Goal: Answer question/provide support

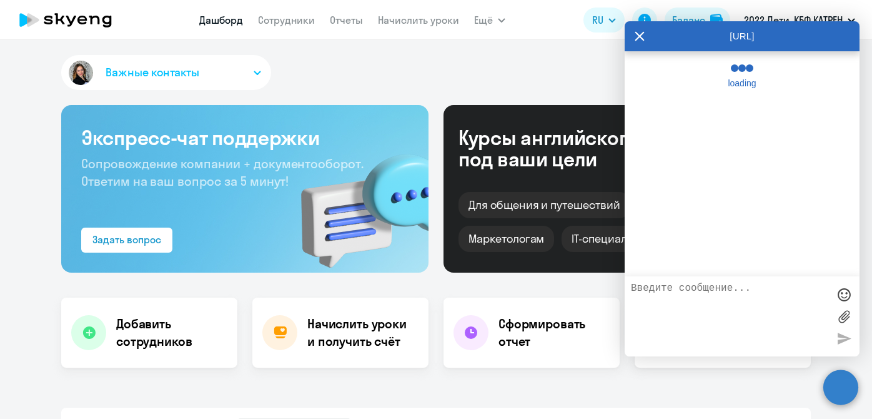
select select "30"
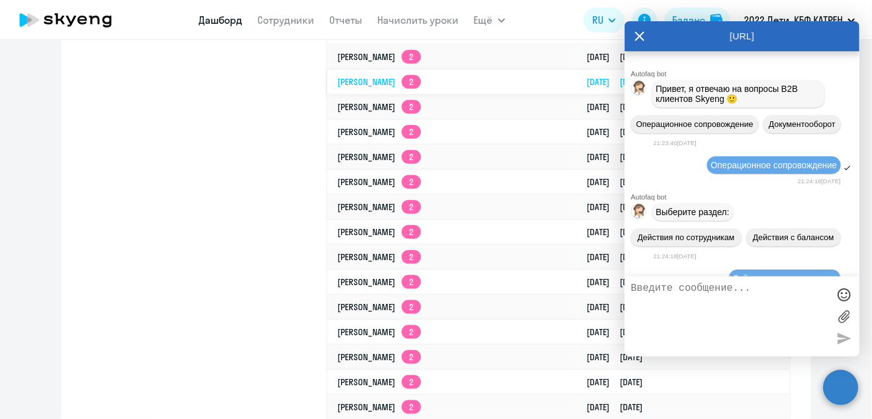
scroll to position [190870, 0]
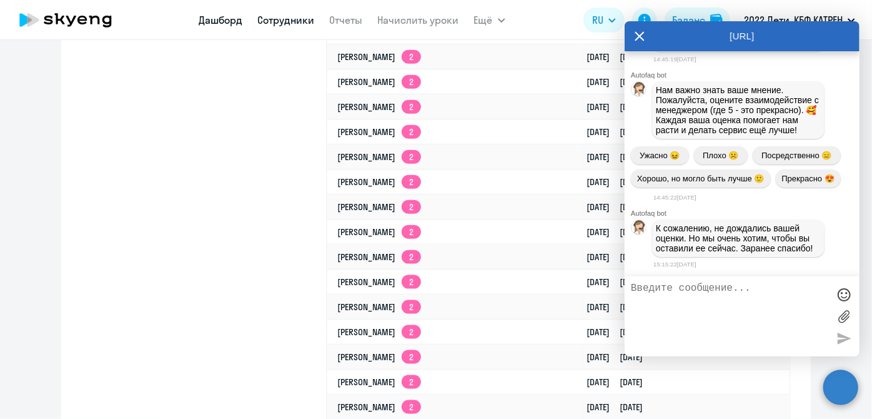
click at [276, 20] on link "Сотрудники" at bounding box center [286, 20] width 57 height 12
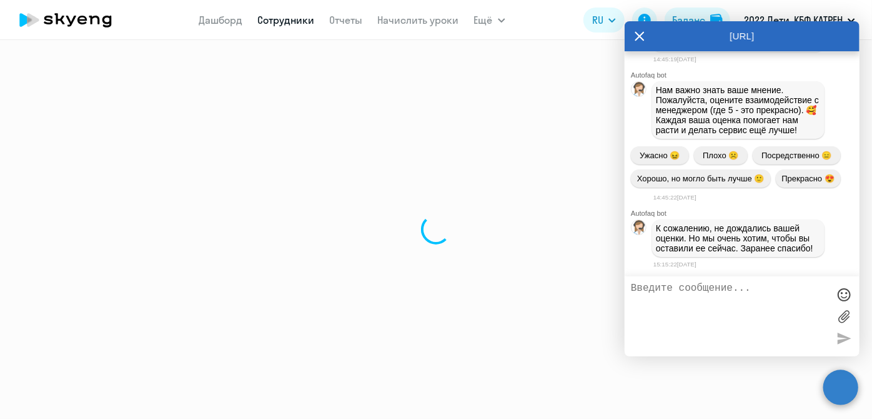
select select "30"
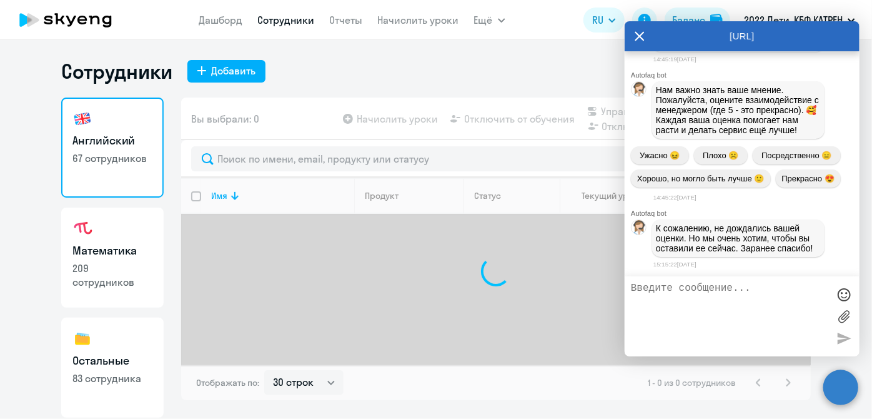
click at [730, 311] on textarea at bounding box center [729, 315] width 197 height 67
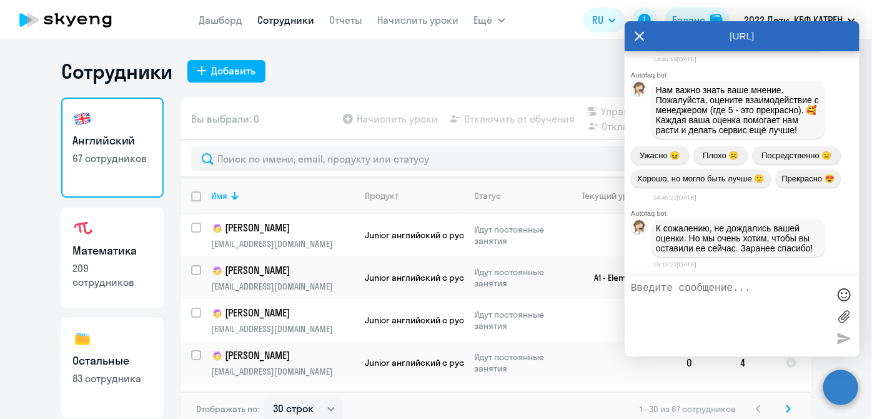
click at [641, 35] on icon at bounding box center [640, 35] width 9 height 9
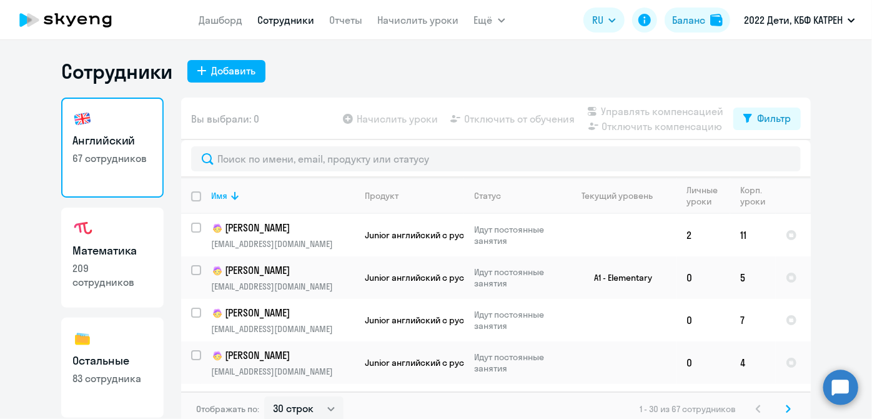
click at [843, 382] on circle at bounding box center [841, 386] width 35 height 35
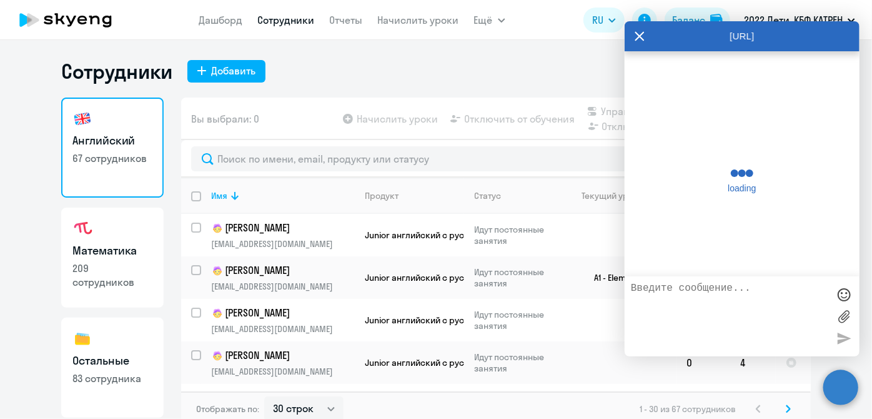
select select "30"
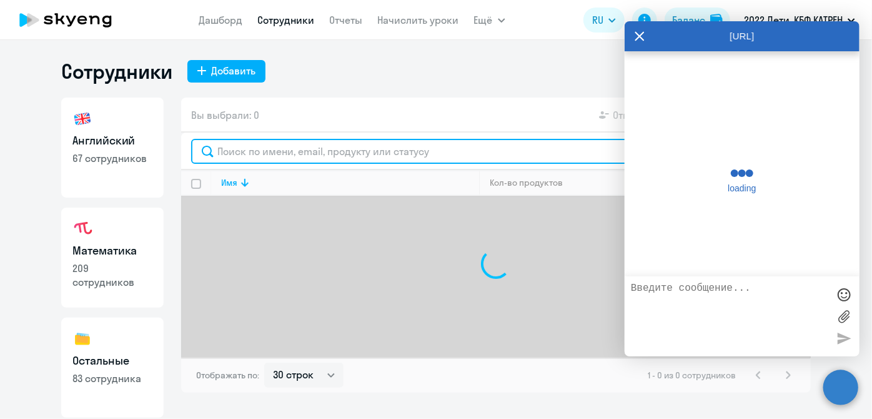
click at [261, 152] on input "text" at bounding box center [496, 151] width 610 height 25
type input "r"
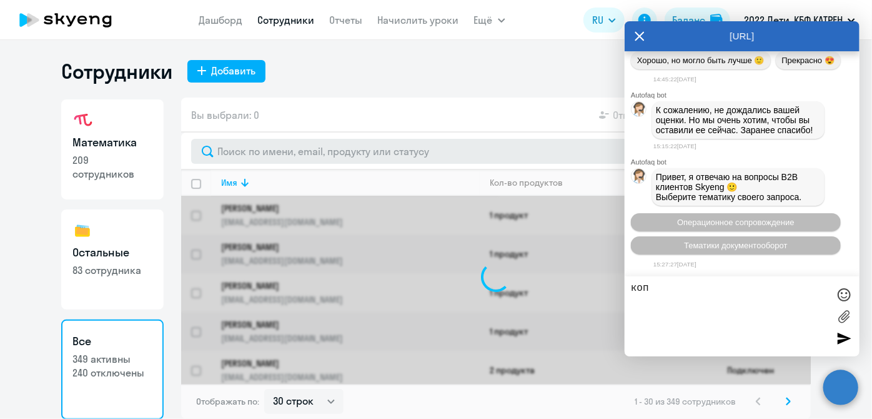
scroll to position [190990, 0]
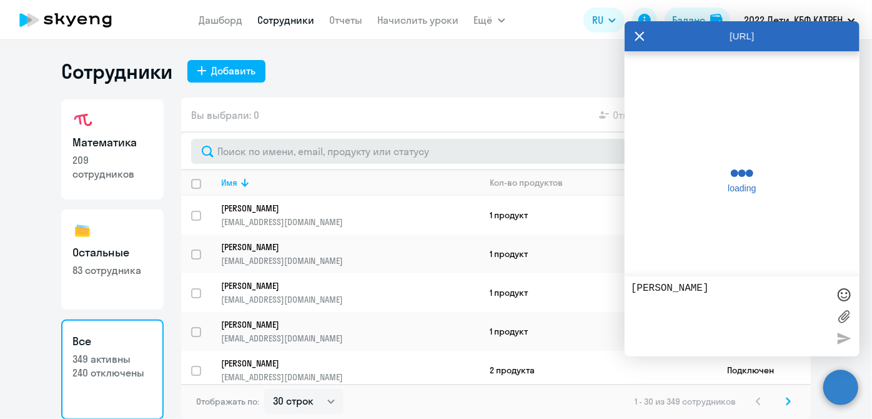
type textarea "[PERSON_NAME]"
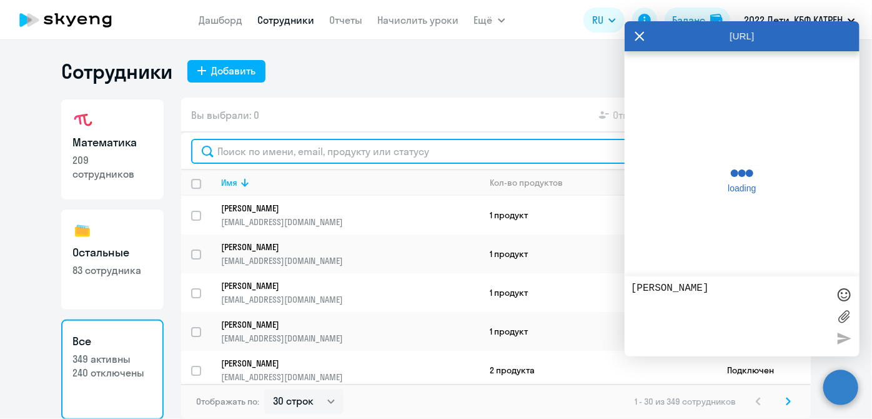
click at [290, 149] on input "text" at bounding box center [496, 151] width 610 height 25
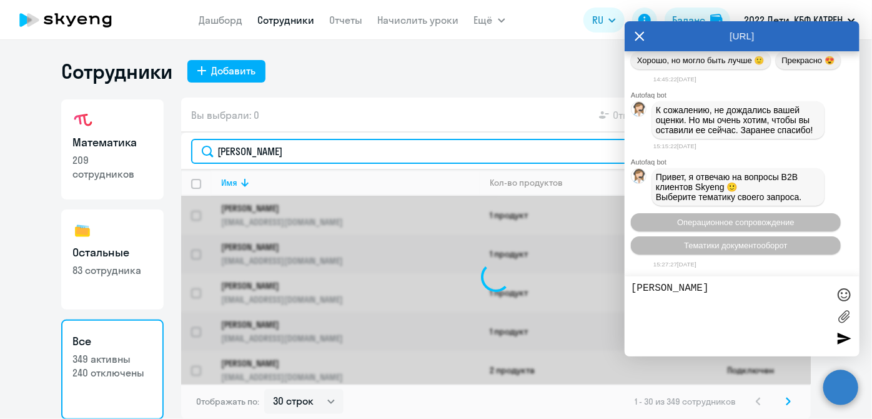
type input "[PERSON_NAME]"
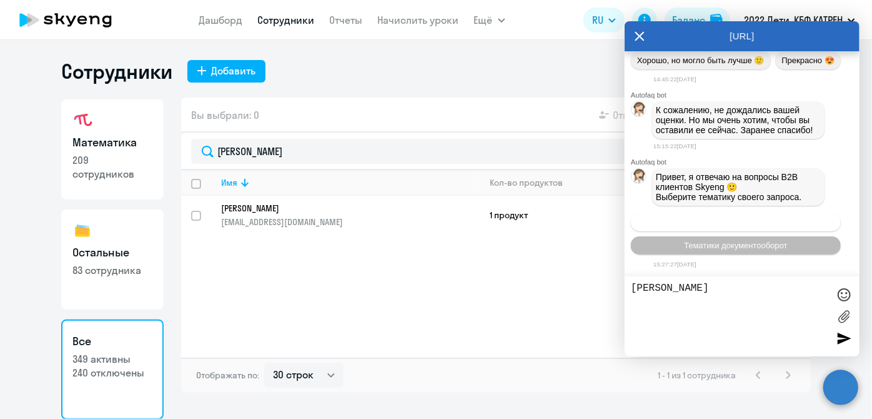
click at [679, 224] on span "Операционное сопровождение" at bounding box center [735, 221] width 117 height 9
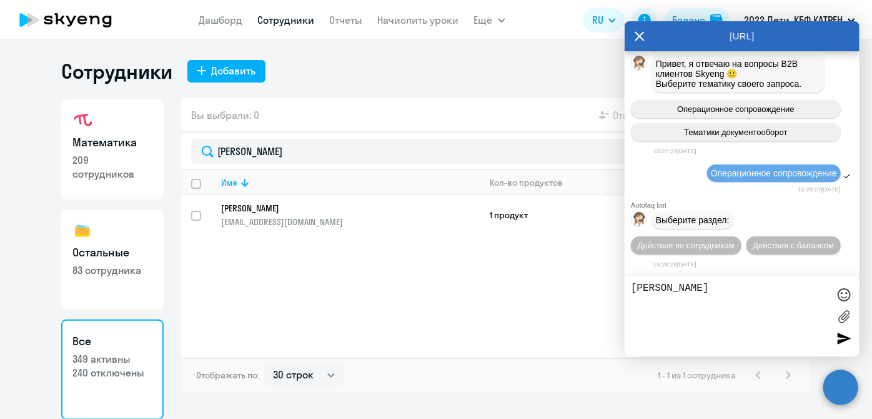
scroll to position [191104, 0]
click at [676, 249] on span "Действия по сотрудникам" at bounding box center [686, 245] width 97 height 9
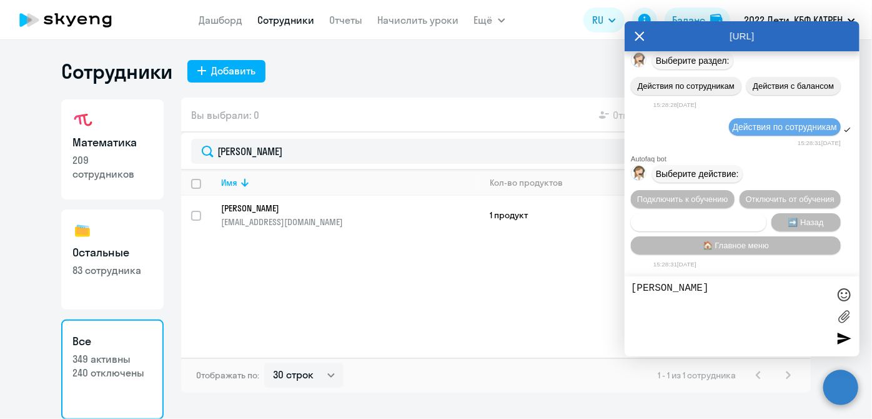
scroll to position [191289, 0]
click at [685, 217] on span "Сотруднику нужна помощь" at bounding box center [698, 221] width 101 height 9
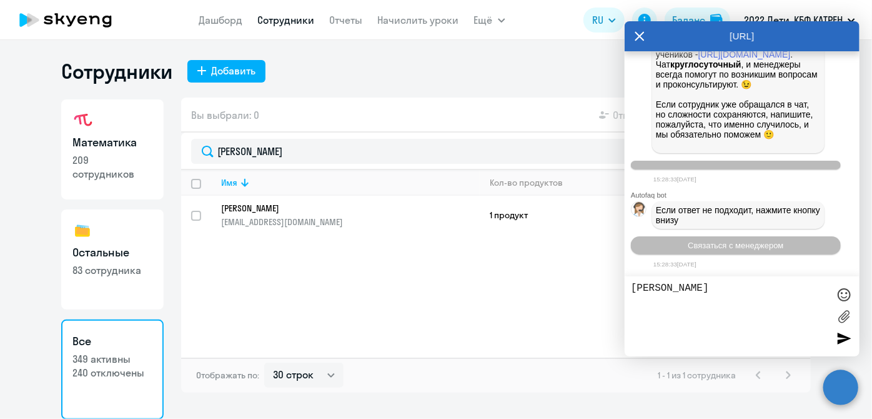
scroll to position [191722, 0]
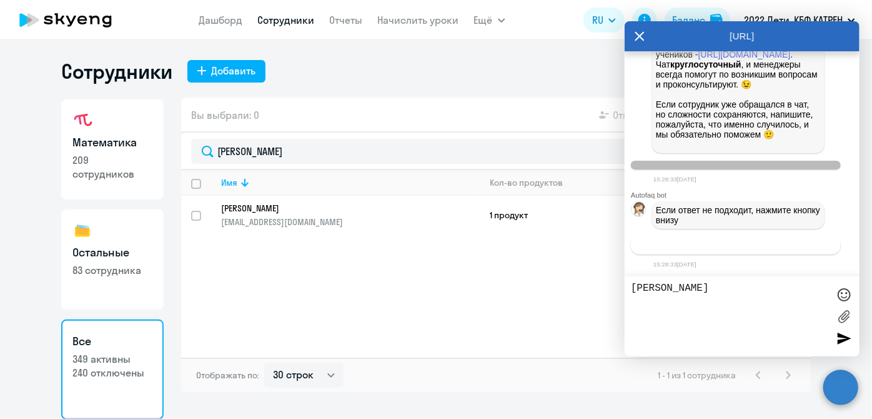
click at [698, 245] on span "Связаться с менеджером" at bounding box center [736, 245] width 96 height 9
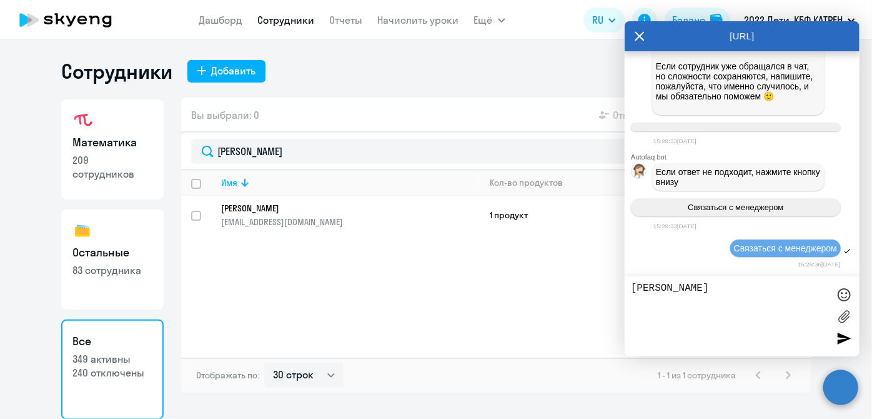
scroll to position [191760, 0]
click at [640, 37] on icon at bounding box center [640, 35] width 9 height 9
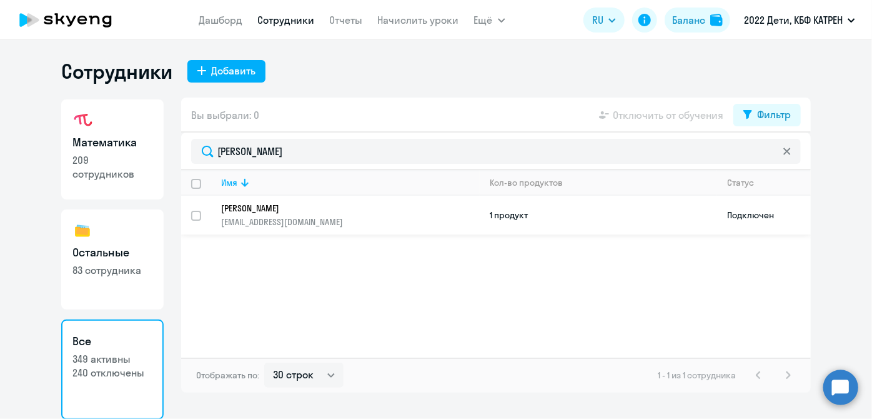
click at [260, 216] on p "[EMAIL_ADDRESS][DOMAIN_NAME]" at bounding box center [350, 221] width 258 height 11
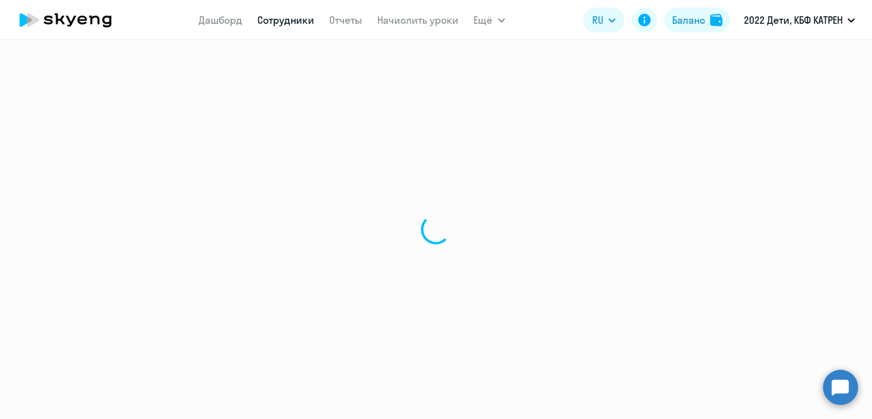
select select "english"
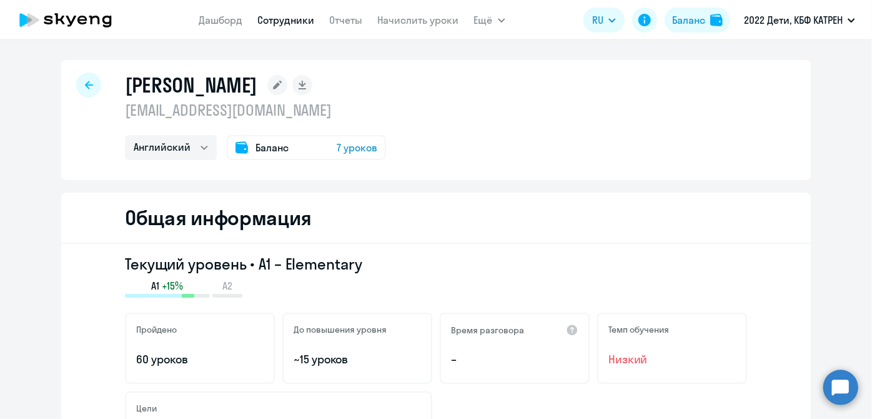
click at [841, 399] on circle at bounding box center [841, 386] width 35 height 35
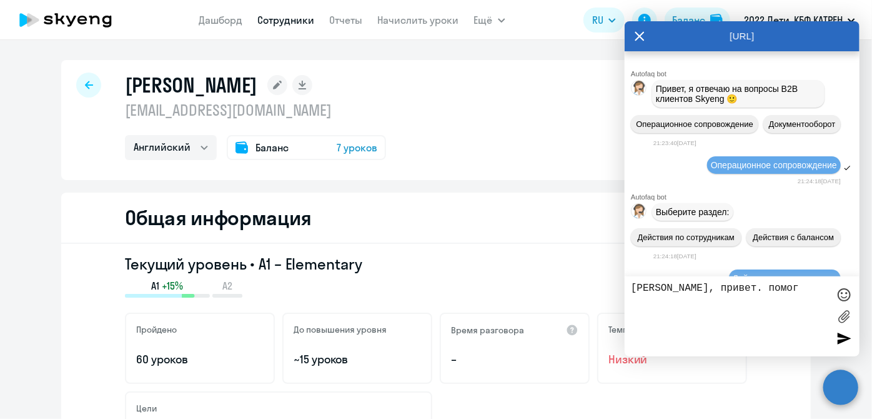
scroll to position [191760, 0]
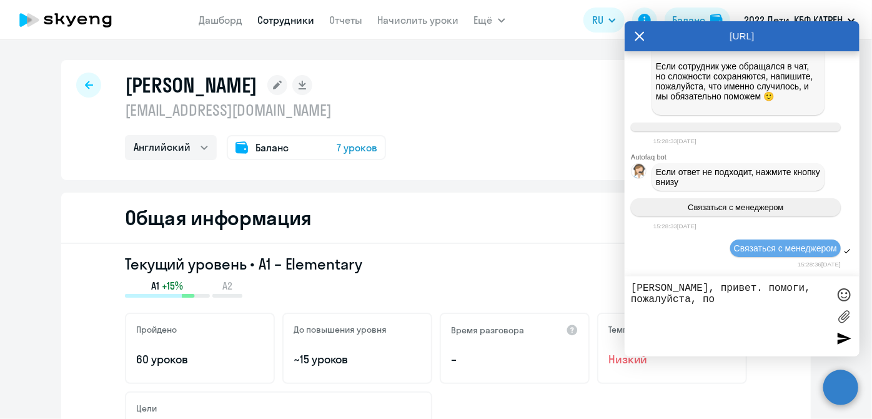
paste textarea "27741347"
paste textarea "[PERSON_NAME]"
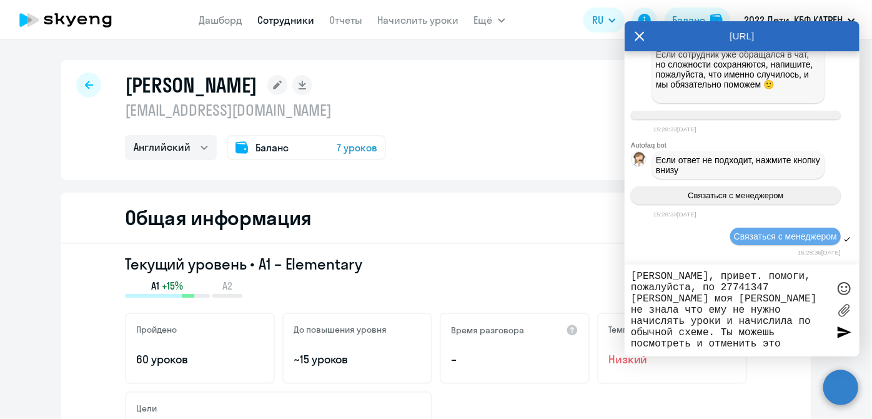
type textarea "[PERSON_NAME], привет. помоги, пожалуйста, по 27741347 [PERSON_NAME] моя [PERSO…"
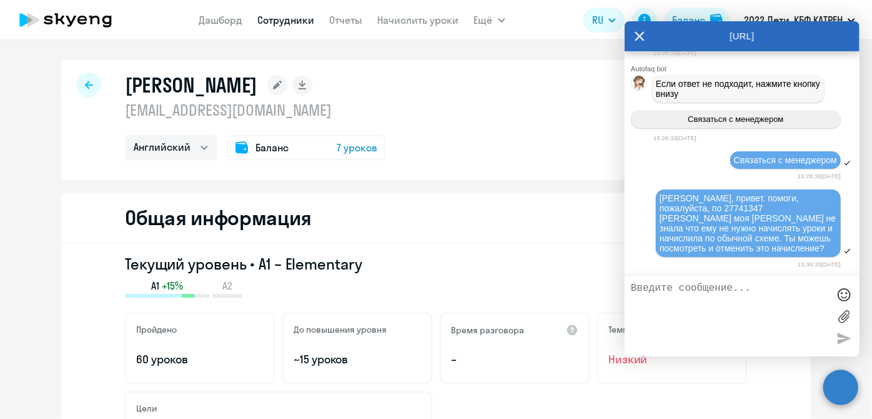
scroll to position [191848, 0]
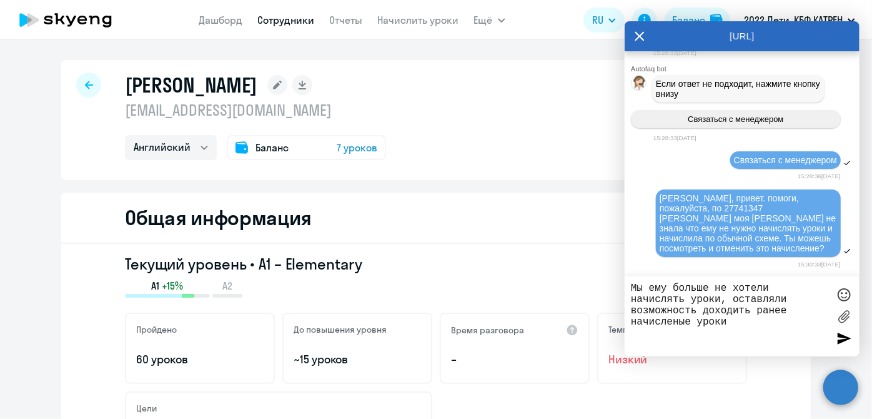
click at [673, 321] on textarea "Мы ему больше не хотели начислять уроки, оставляли возможность доходить ранее н…" at bounding box center [729, 315] width 197 height 67
click at [738, 328] on textarea "Мы ему больше не хотели начислять уроки, оставляли возможность доходить ранее н…" at bounding box center [729, 315] width 197 height 67
type textarea "Мы ему больше не хотели начислять уроки, оставляли возможность доходить ранее н…"
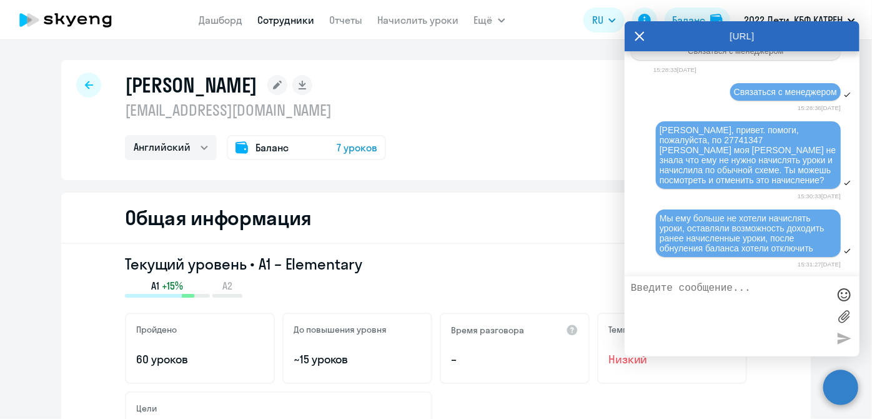
scroll to position [191916, 0]
click at [350, 26] on link "Отчеты" at bounding box center [346, 20] width 33 height 12
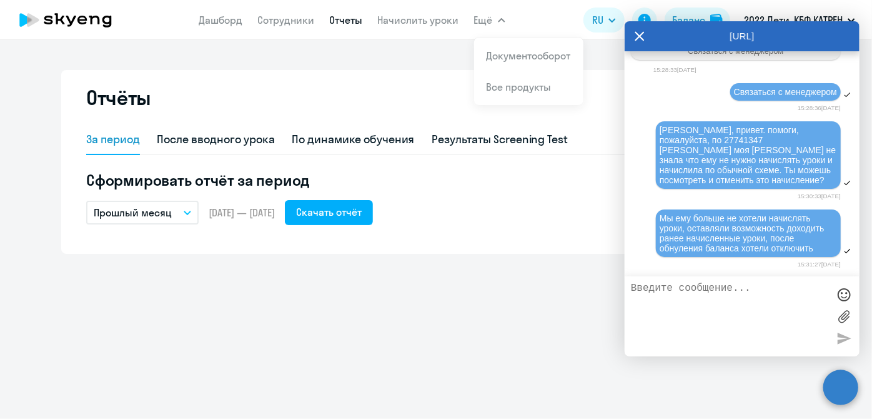
click at [500, 19] on icon "button" at bounding box center [502, 20] width 6 height 3
click at [500, 18] on icon "button" at bounding box center [501, 20] width 7 height 4
click at [493, 57] on link "Документооборот" at bounding box center [529, 55] width 84 height 12
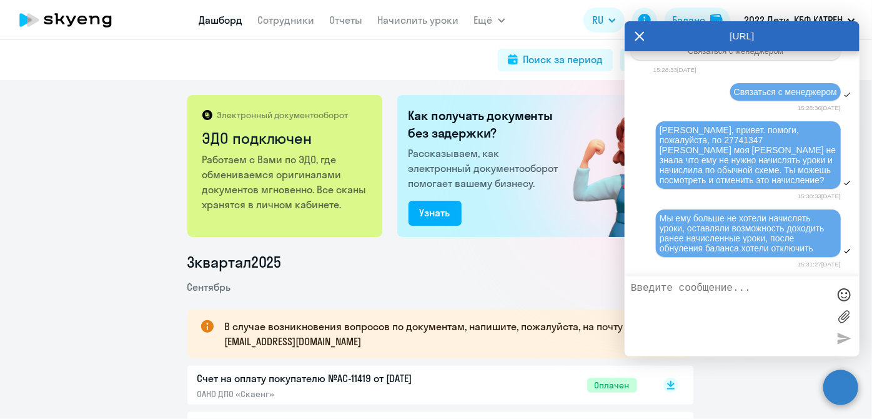
click at [211, 22] on link "Дашборд" at bounding box center [221, 20] width 44 height 12
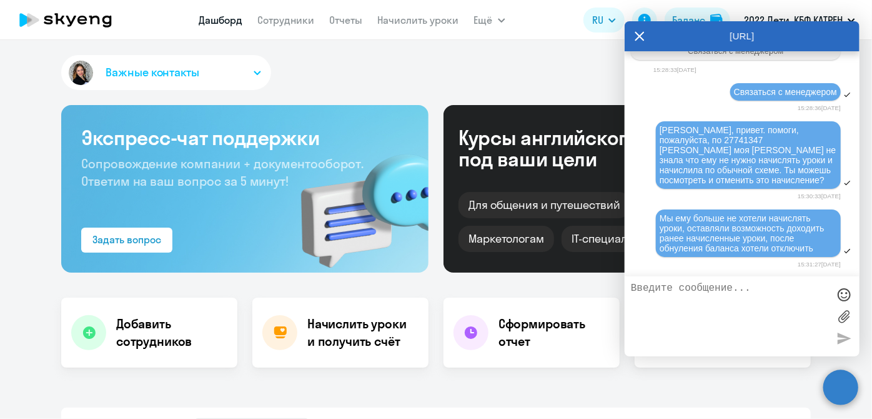
click at [636, 36] on icon at bounding box center [640, 36] width 10 height 30
click at [638, 35] on app-header "[PERSON_NAME] Отчеты Начислить уроки Ещё Документооборот Все продукты Дашборд С…" at bounding box center [436, 20] width 872 height 40
click at [288, 85] on div "Важные контакты" at bounding box center [436, 75] width 750 height 40
click at [289, 89] on div "Важные контакты" at bounding box center [436, 75] width 750 height 40
select select "30"
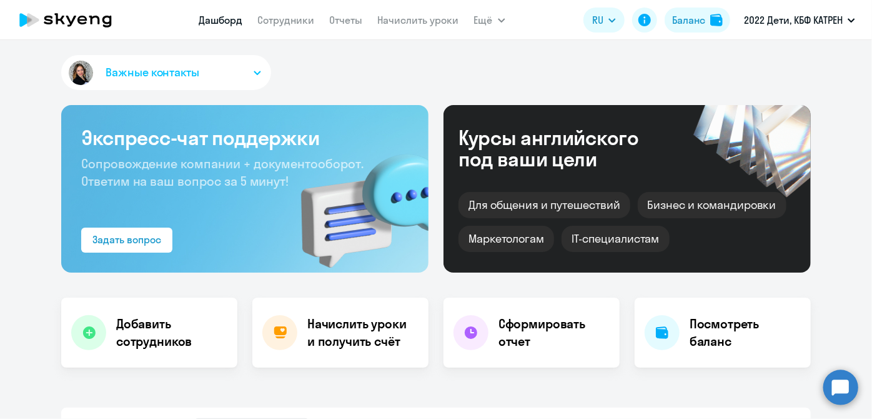
scroll to position [341, 0]
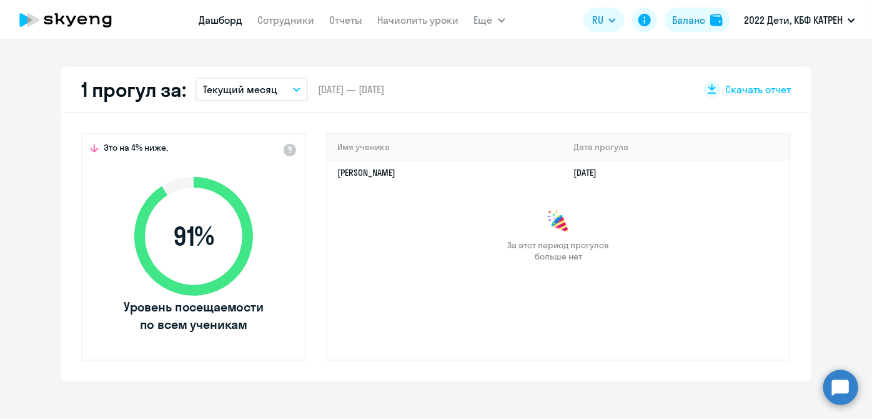
click at [295, 87] on icon "button" at bounding box center [296, 89] width 7 height 4
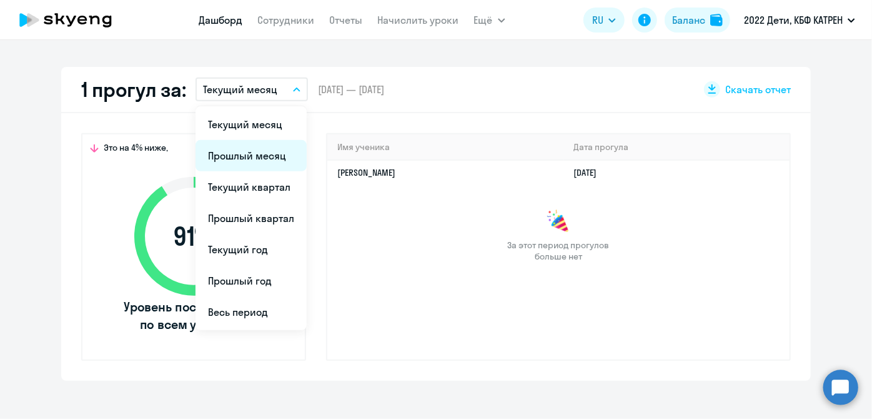
click at [269, 149] on li "Прошлый месяц" at bounding box center [251, 155] width 111 height 31
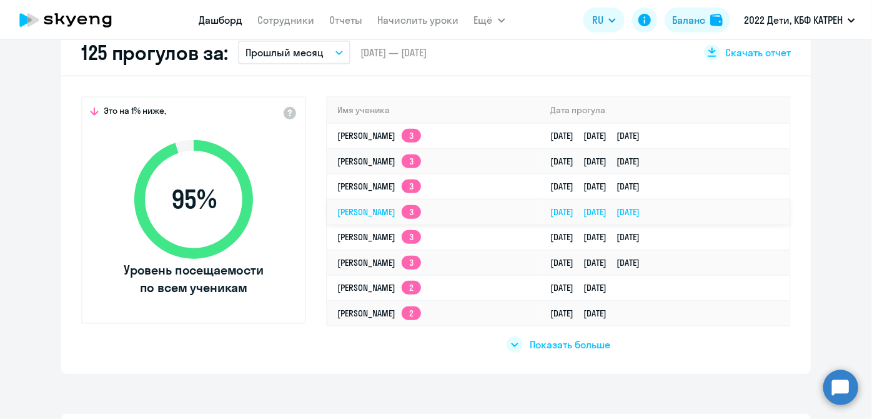
scroll to position [397, 0]
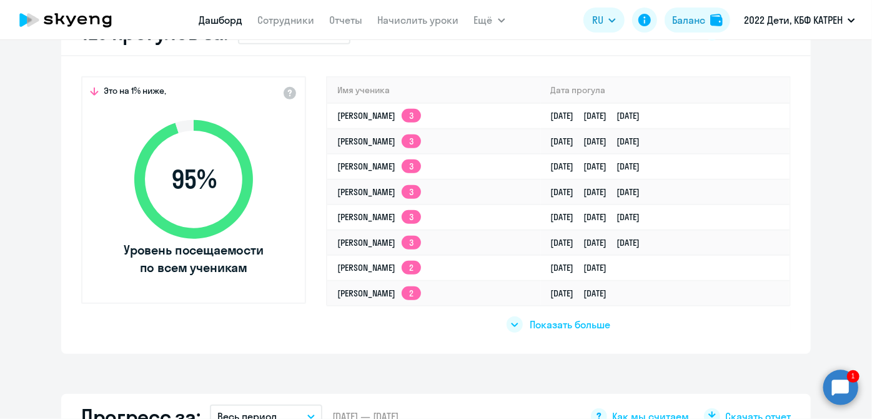
click at [835, 389] on circle at bounding box center [841, 386] width 35 height 35
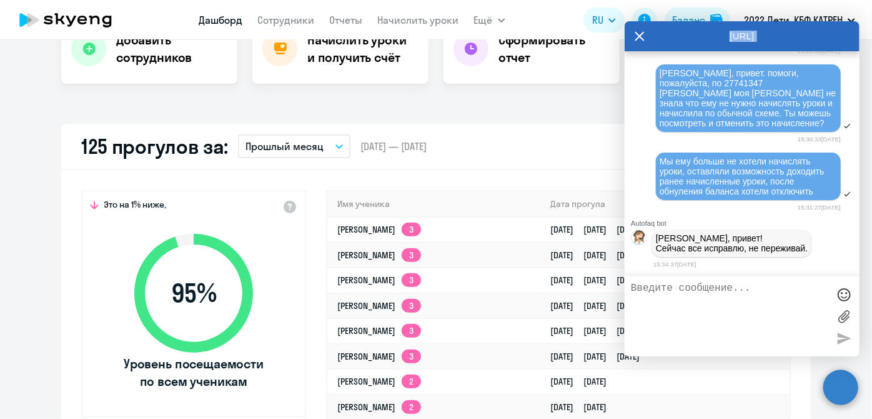
scroll to position [190443, 0]
drag, startPoint x: 693, startPoint y: 80, endPoint x: 762, endPoint y: 231, distance: 166.1
copy span "loremipsumd s ametcons adipis el seddoei tempori Utla Etdolorem Aliquaenim 2969…"
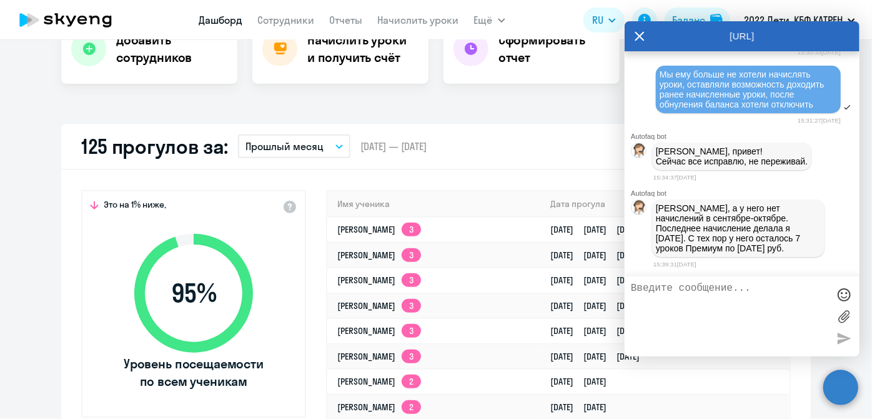
click at [704, 307] on textarea at bounding box center [729, 315] width 197 height 67
click at [726, 304] on textarea at bounding box center [729, 315] width 197 height 67
type textarea "ок, благодарю за уточнение"
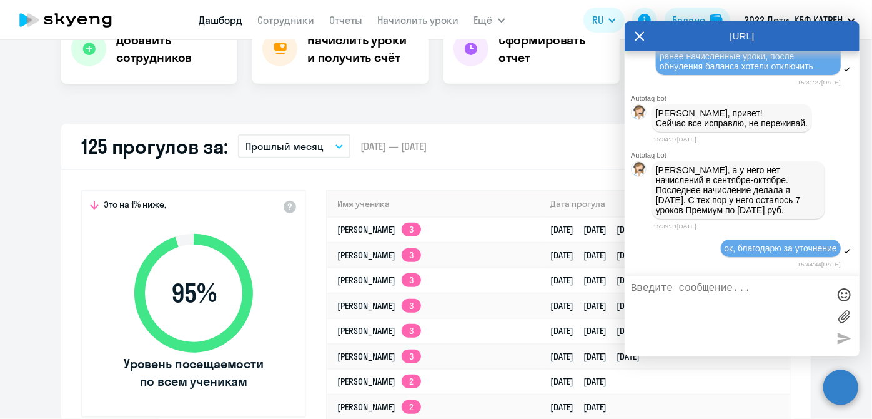
scroll to position [192099, 0]
